Goal: Complete application form

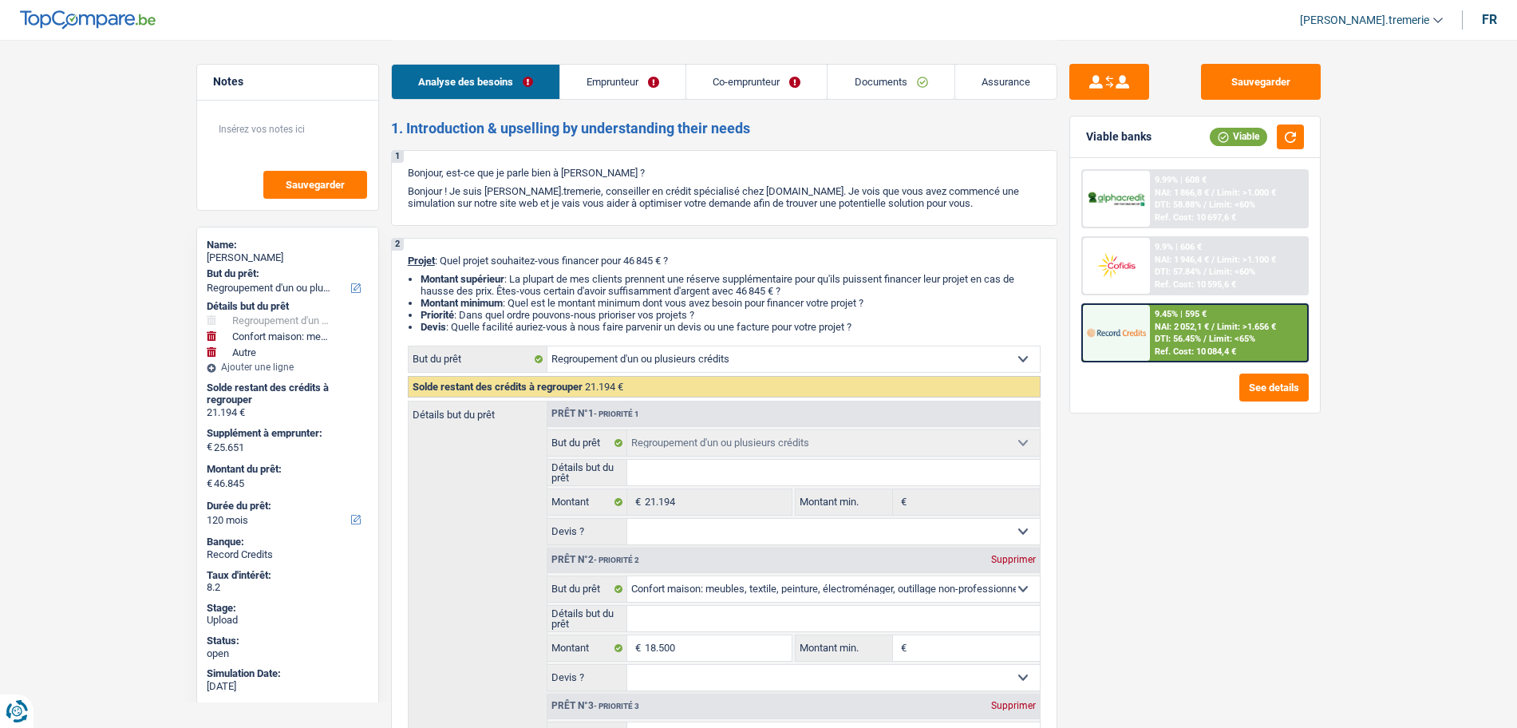
select select "refinancing"
select select "household"
select select "other"
select select "120"
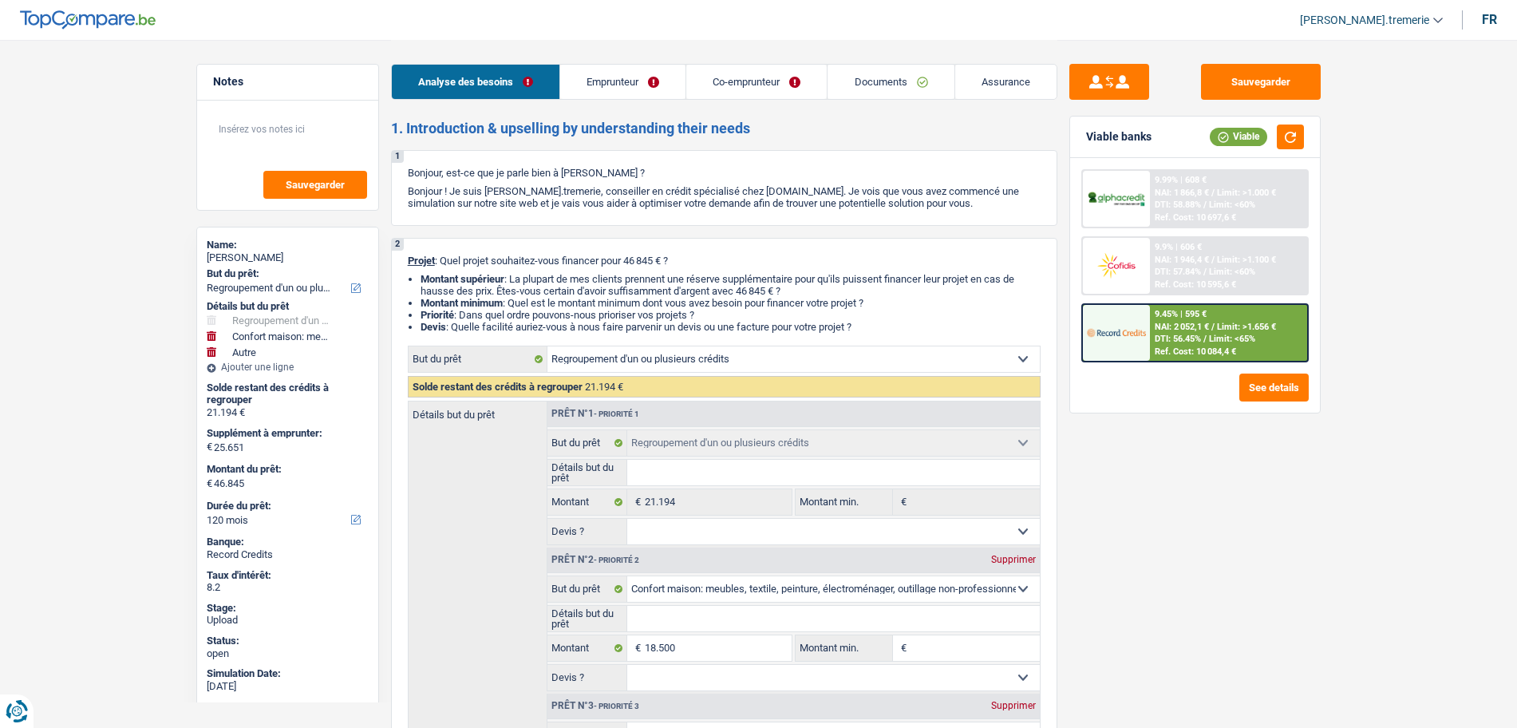
drag, startPoint x: 0, startPoint y: 0, endPoint x: 903, endPoint y: 81, distance: 906.5
click at [903, 81] on link "Documents" at bounding box center [891, 82] width 126 height 34
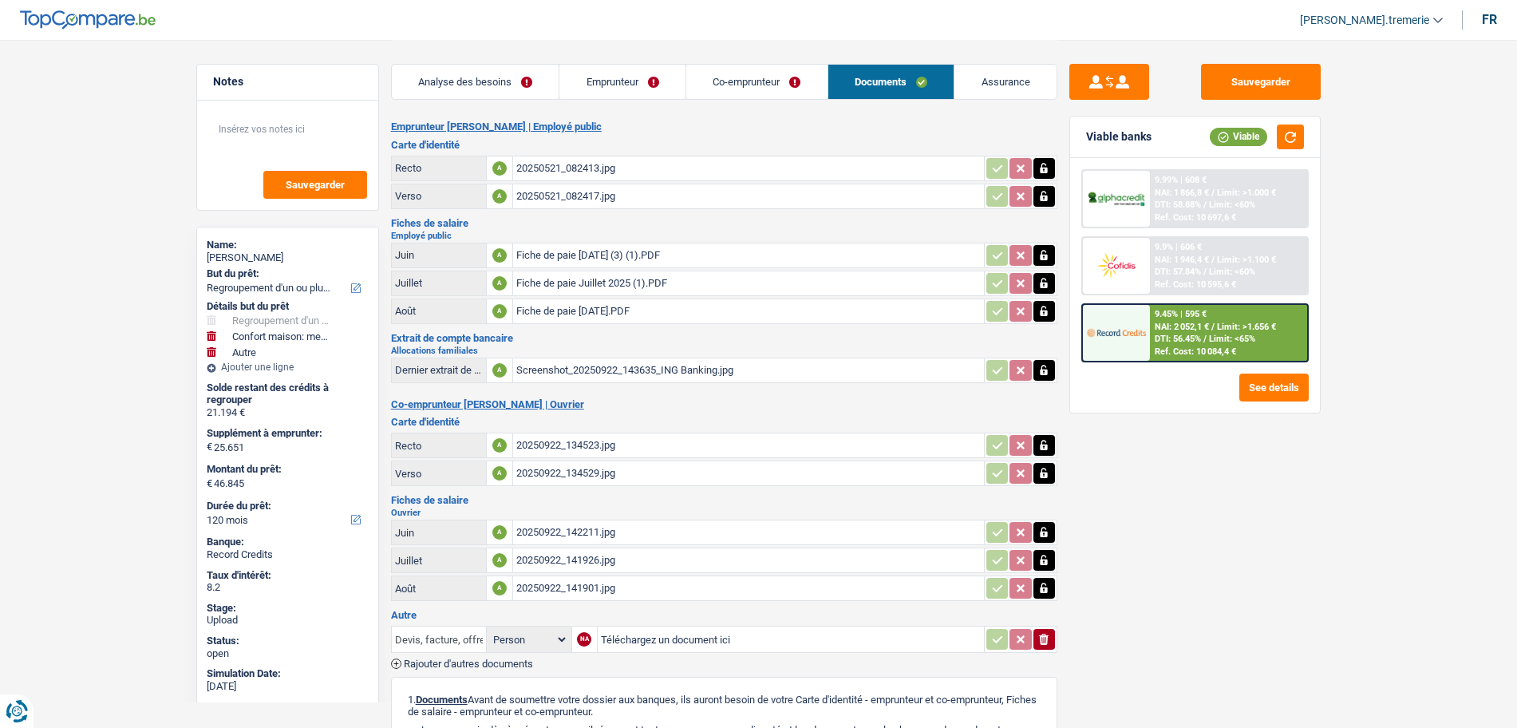
click at [472, 633] on input "Devis, facture, offre, bon de commande" at bounding box center [439, 640] width 88 height 26
click at [492, 675] on li "Décompte de remboursement anticipé" at bounding box center [494, 671] width 189 height 20
type input "Décompte de remboursement anticipé"
click at [638, 641] on input "Téléchargez un document ici" at bounding box center [791, 639] width 380 height 24
type input "C:\fakepath\1000011570.jpg"
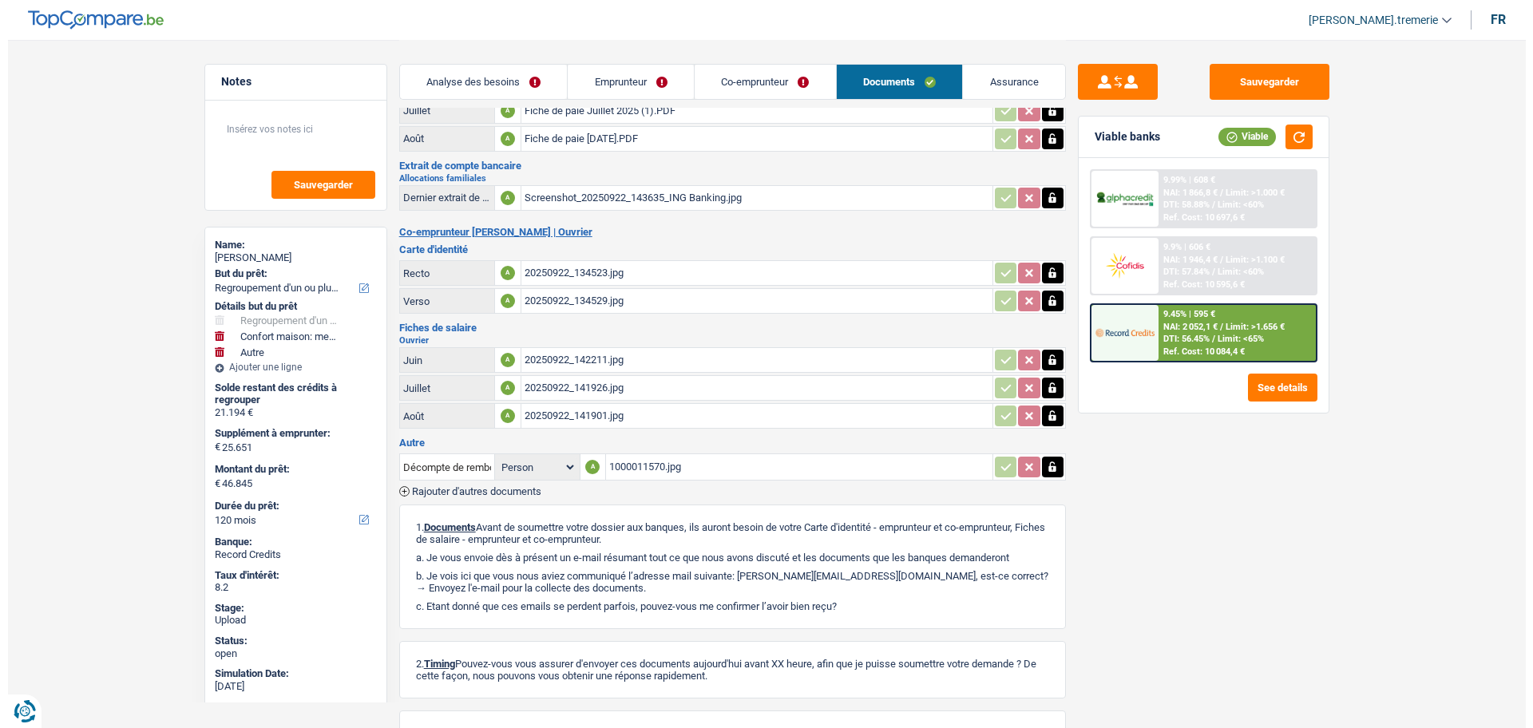
scroll to position [305, 0]
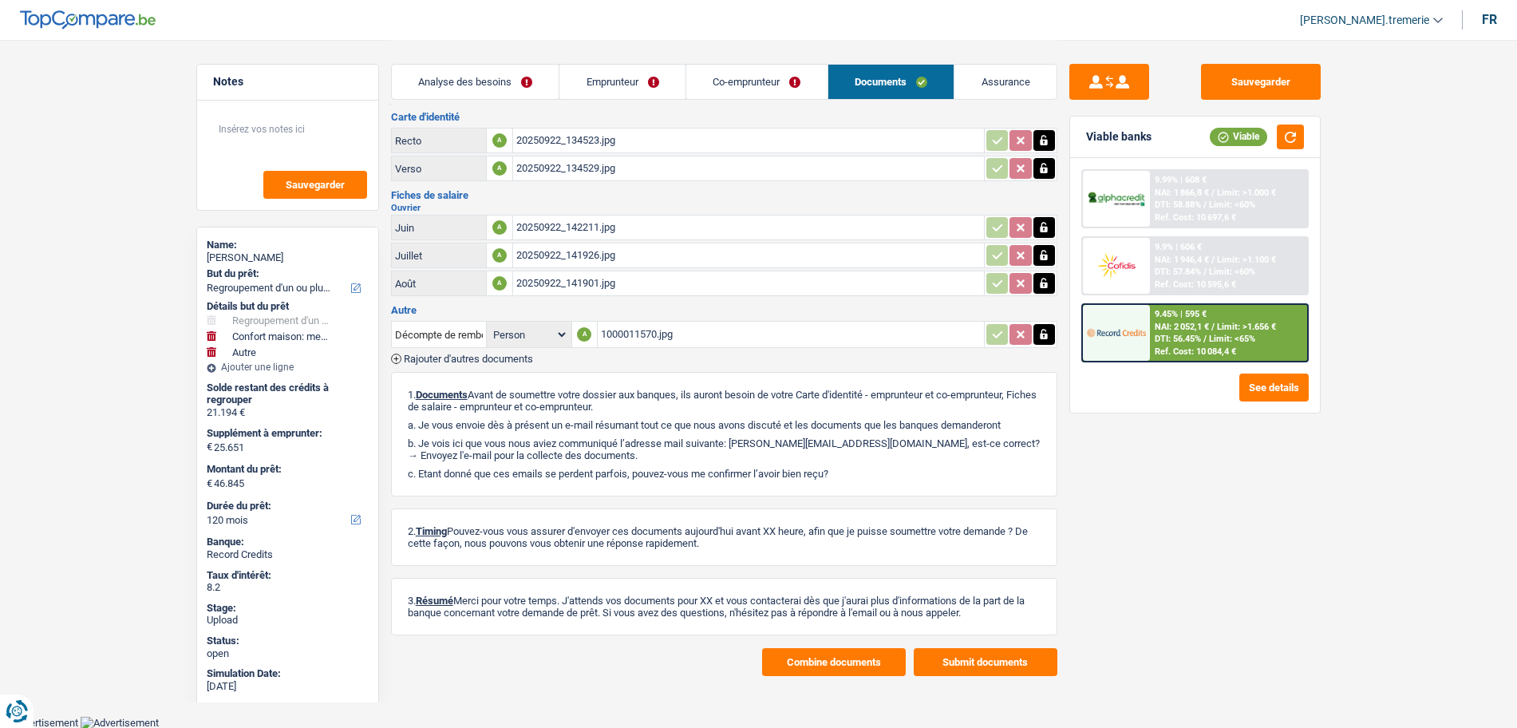
click at [805, 675] on button "Combine documents" at bounding box center [834, 662] width 144 height 28
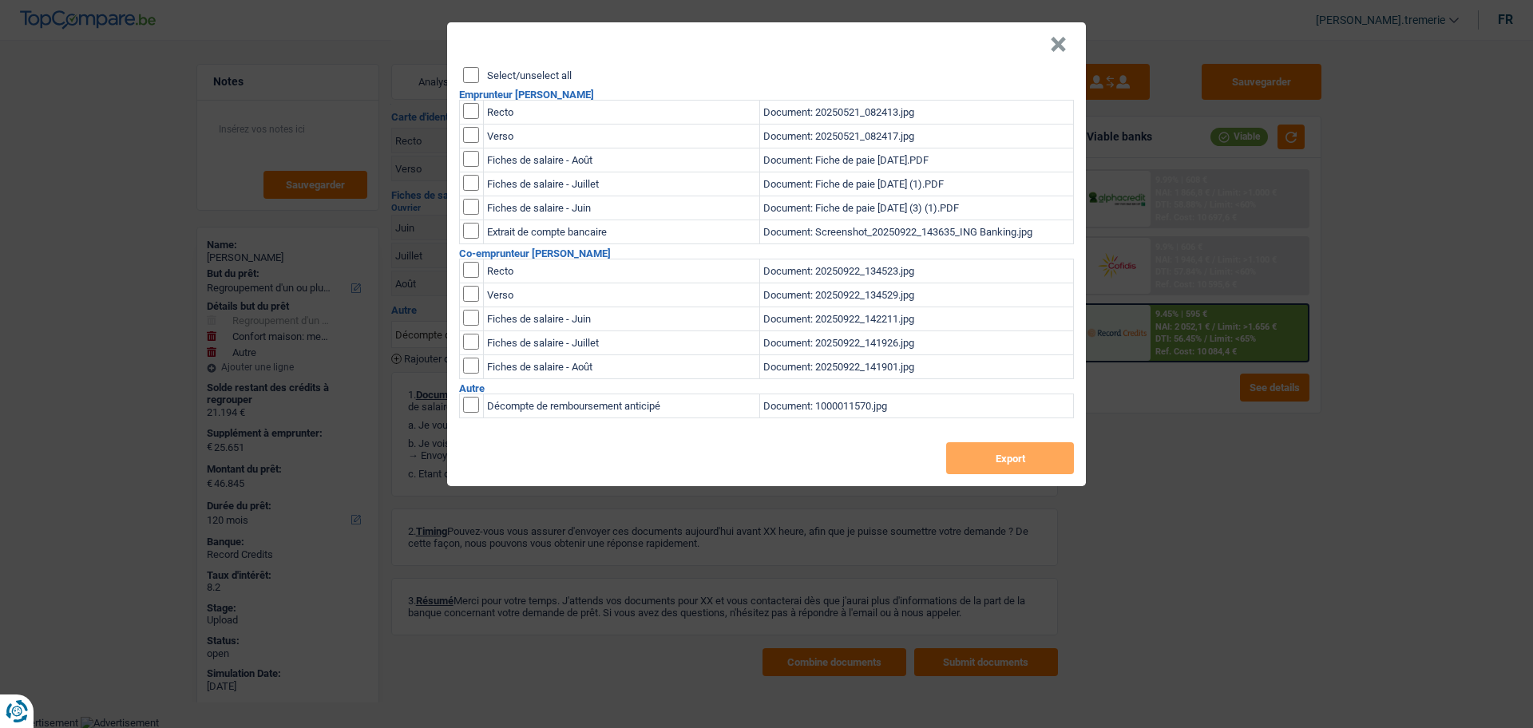
click at [466, 401] on input "checkbox" at bounding box center [471, 405] width 16 height 16
checkbox input "true"
click at [1005, 456] on button "Export" at bounding box center [1010, 458] width 128 height 32
